Goal: Find specific page/section: Find specific page/section

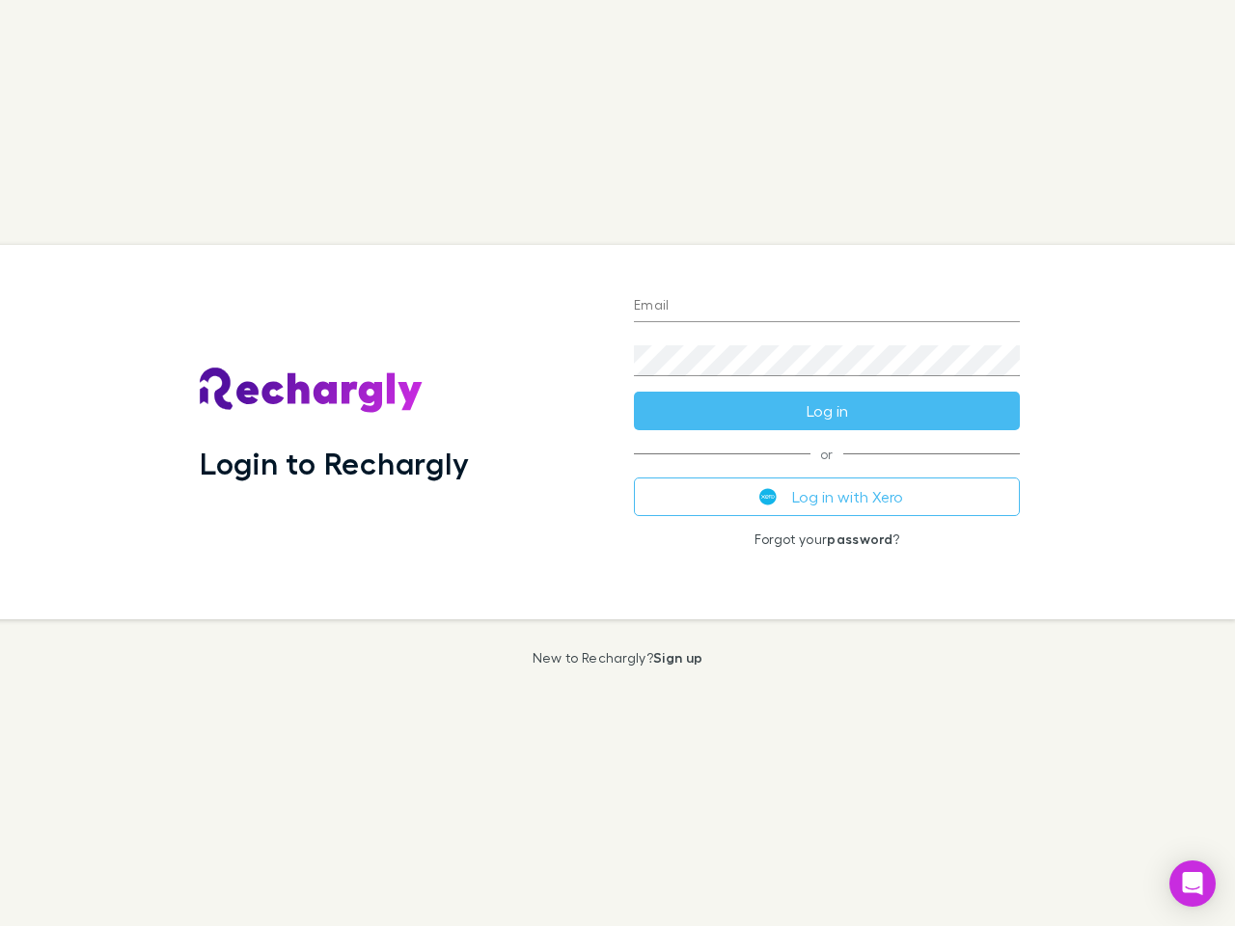
click at [618, 463] on div "Login to Rechargly" at bounding box center [401, 432] width 434 height 374
click at [827, 307] on input "Email" at bounding box center [827, 306] width 386 height 31
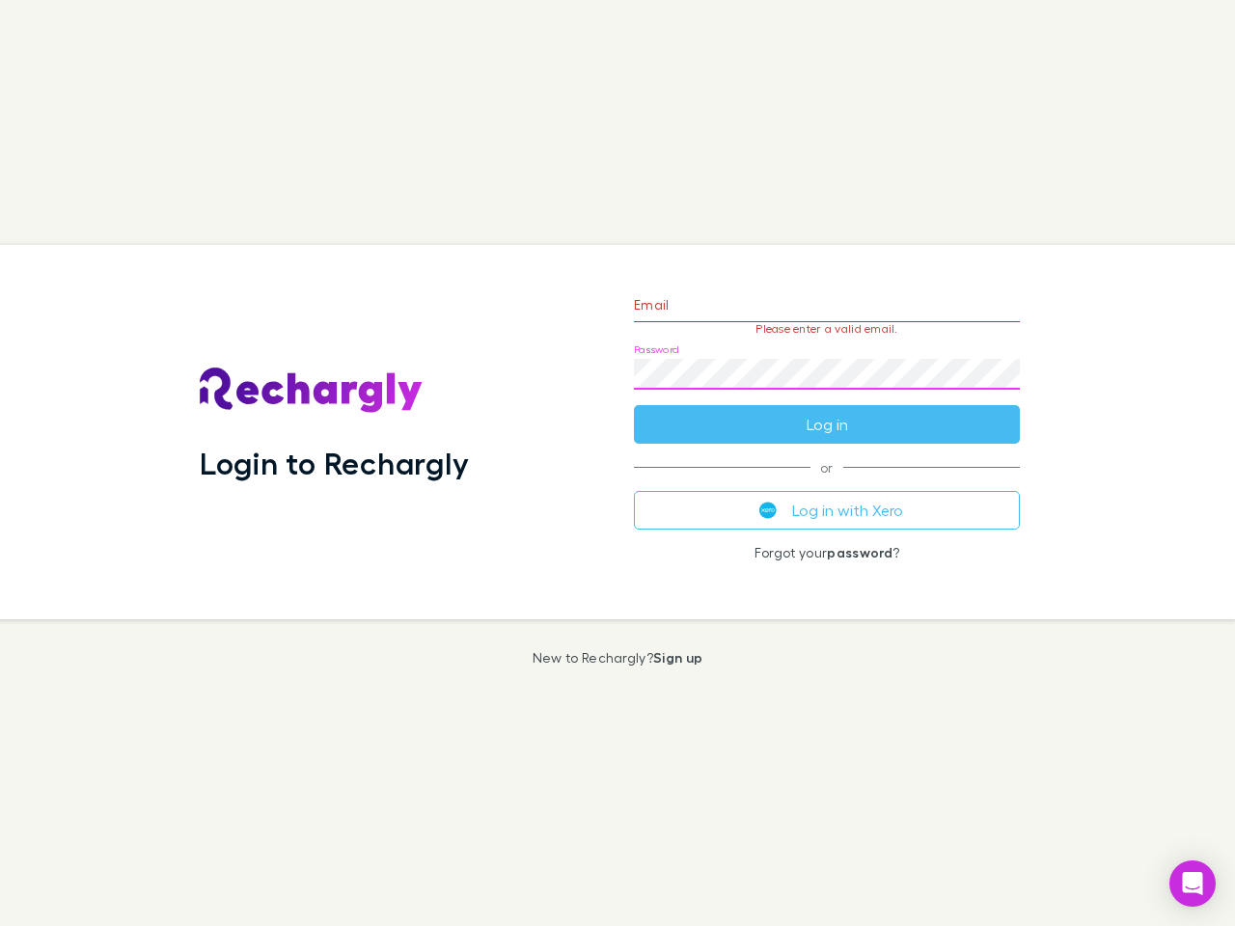
click at [827, 411] on form "Email Please enter a valid email. Password Log in" at bounding box center [827, 360] width 386 height 168
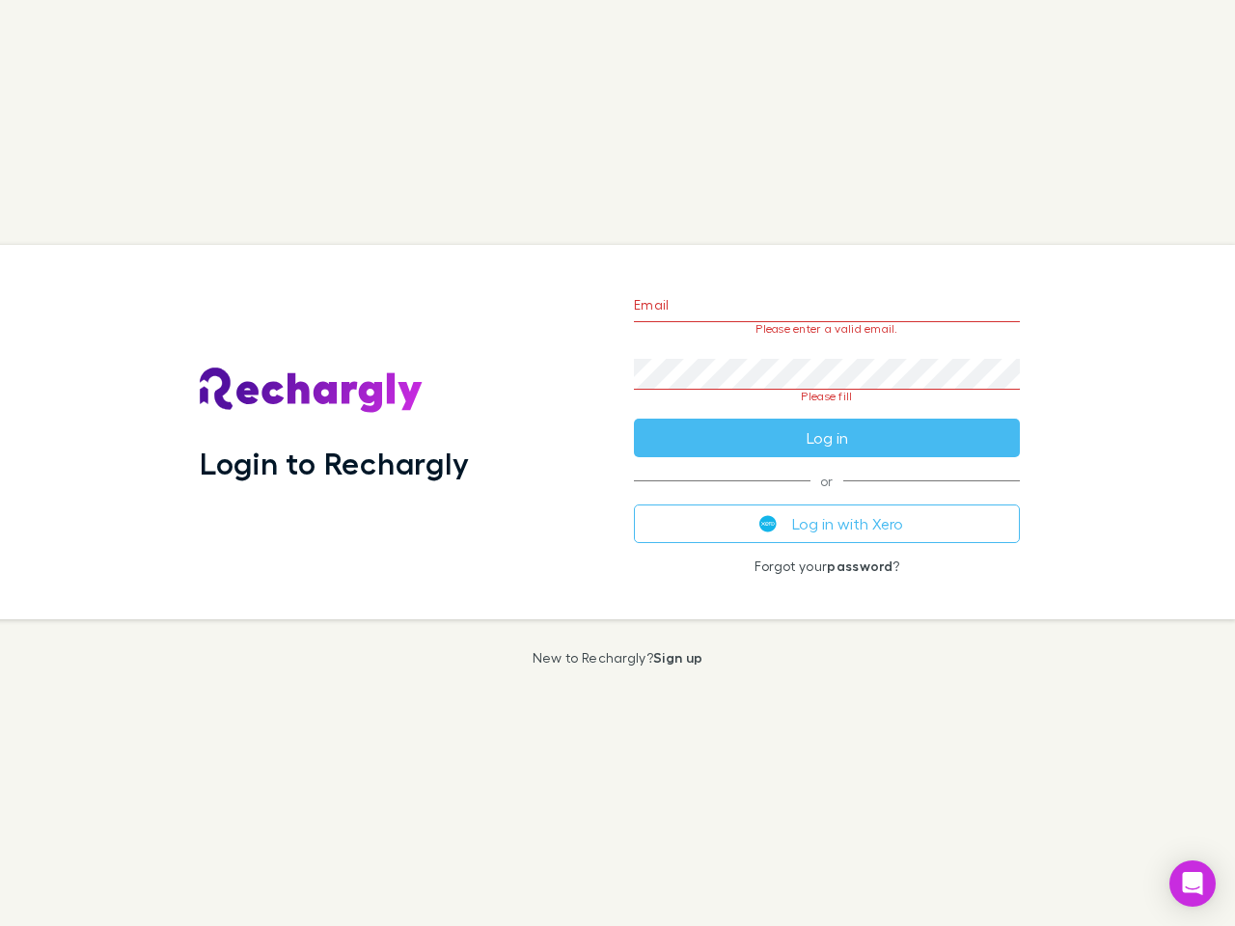
click at [827, 497] on div "Email Please enter a valid email. Password Please fill Log in or Log in with Xe…" at bounding box center [827, 432] width 417 height 374
click at [1193, 884] on icon "Open Intercom Messenger" at bounding box center [1193, 883] width 20 height 23
